Goal: Navigation & Orientation: Understand site structure

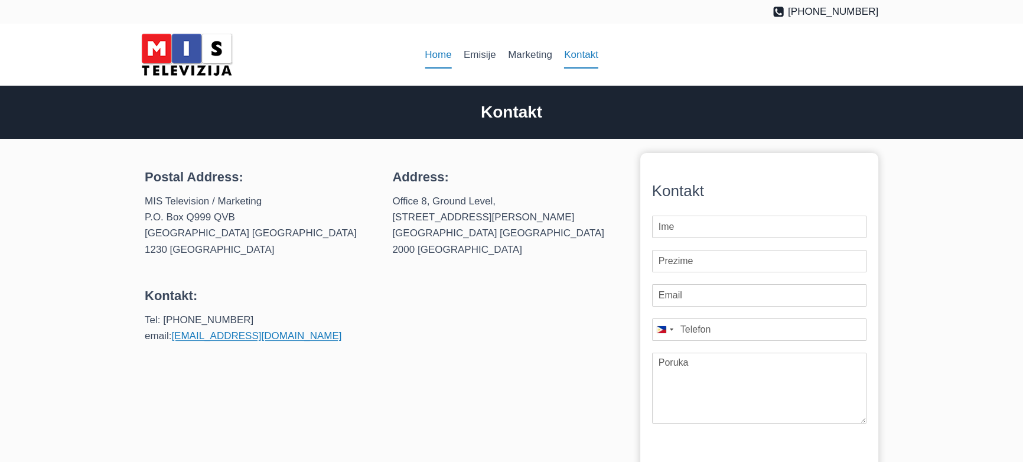
click at [440, 54] on link "Home" at bounding box center [438, 55] width 39 height 28
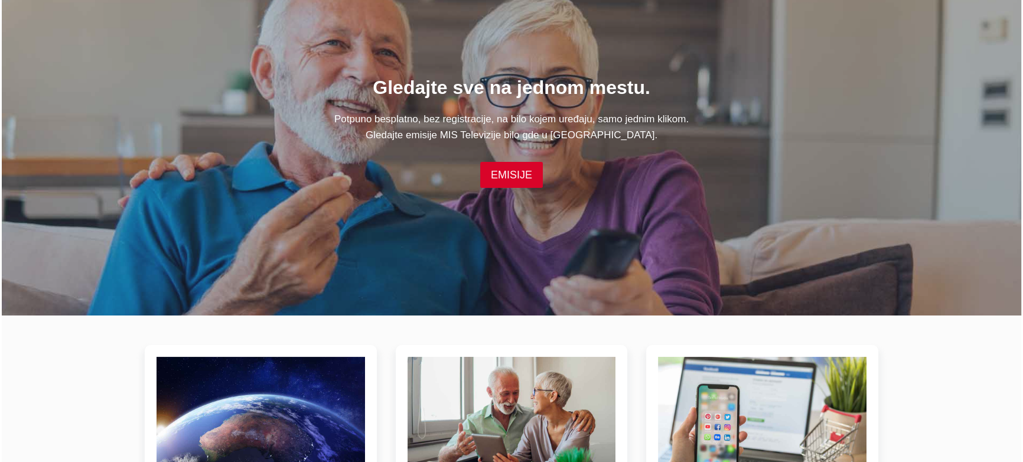
scroll to position [130, 0]
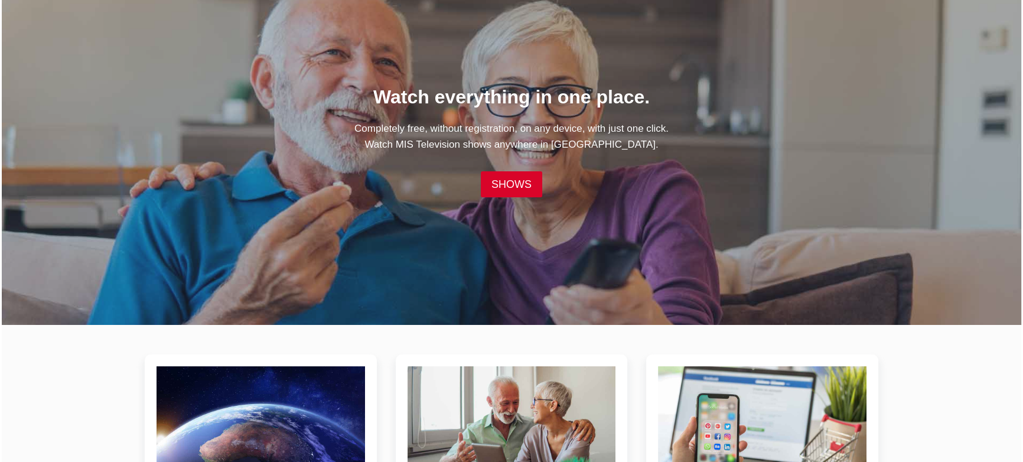
click at [718, 139] on p "Completely free, without registration, on any device, with just one click. Watc…" at bounding box center [511, 136] width 733 height 32
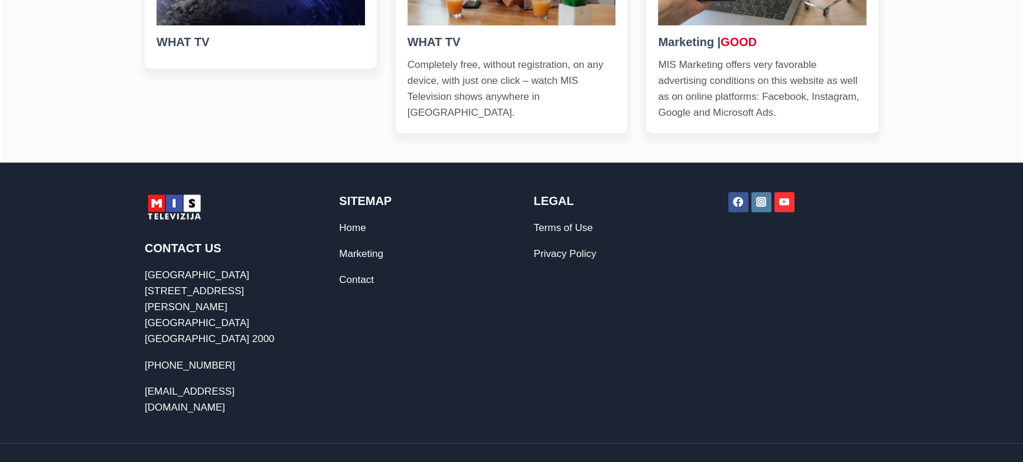
scroll to position [0, 0]
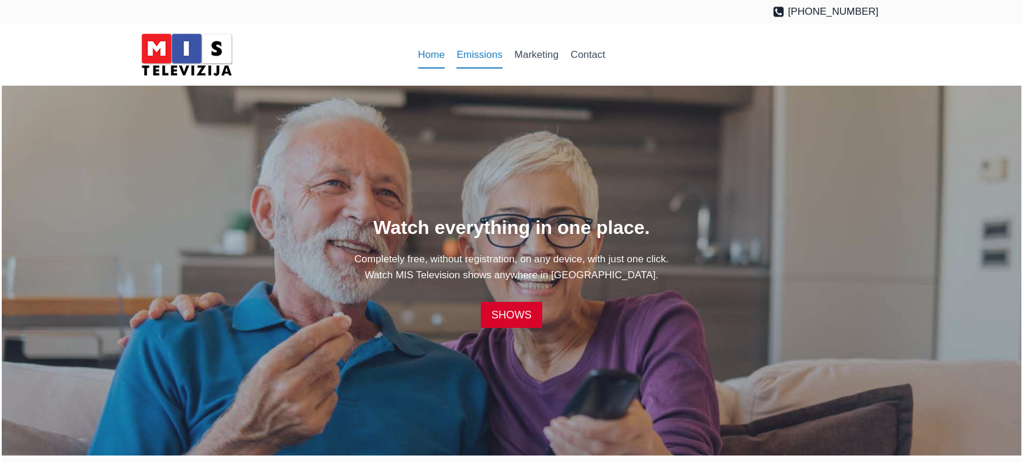
click at [475, 56] on font "Emissions" at bounding box center [478, 54] width 45 height 11
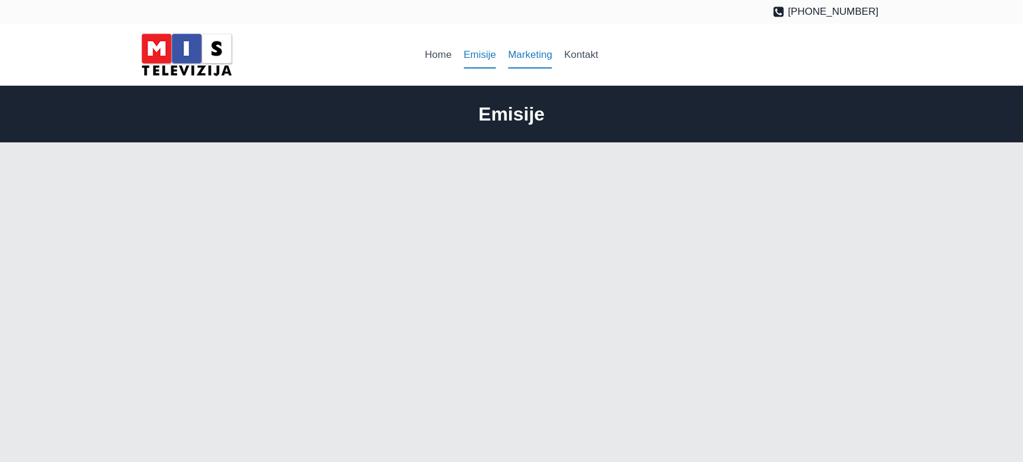
click at [525, 60] on link "Marketing" at bounding box center [530, 55] width 56 height 28
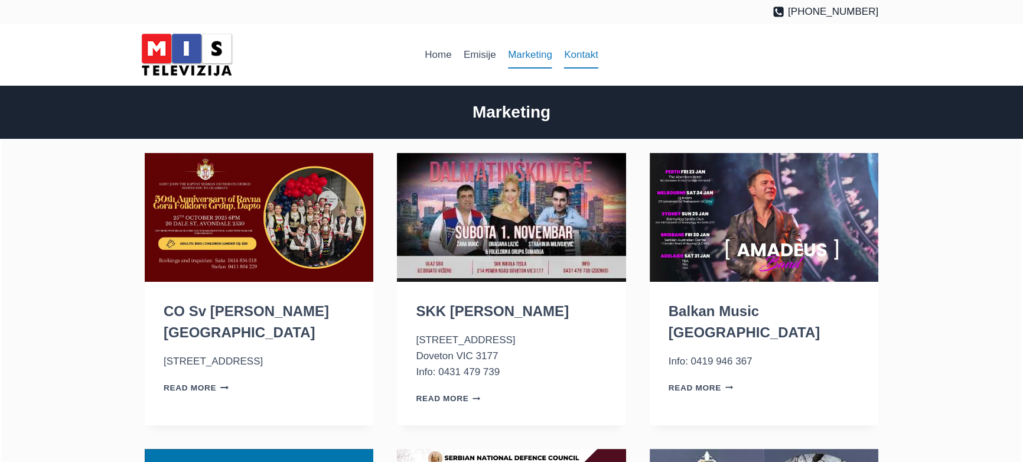
click at [596, 53] on link "Kontakt" at bounding box center [581, 55] width 46 height 28
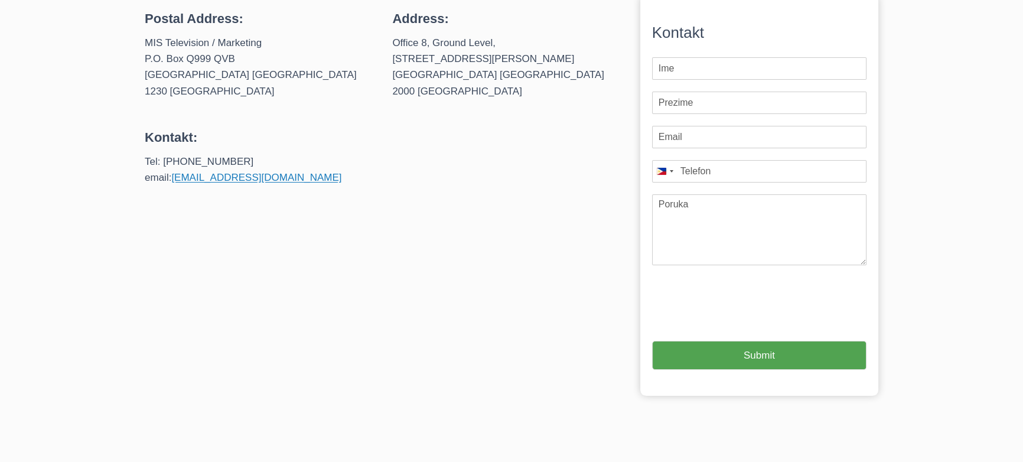
scroll to position [465, 0]
